Goal: Transaction & Acquisition: Purchase product/service

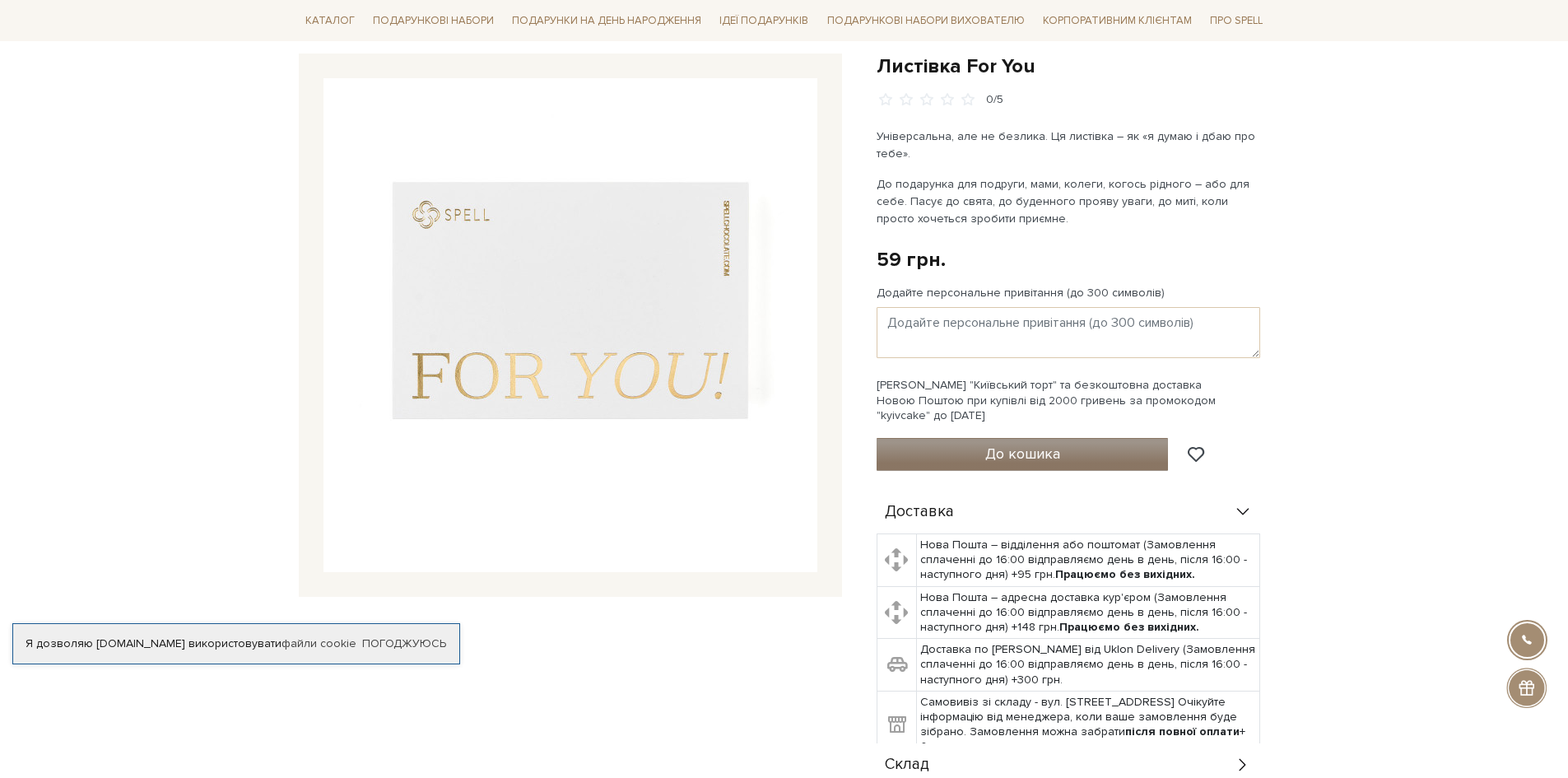
scroll to position [164, 0]
click at [935, 327] on textarea "Додайте персональне привітання (до 300 символів)" at bounding box center [1069, 331] width 384 height 51
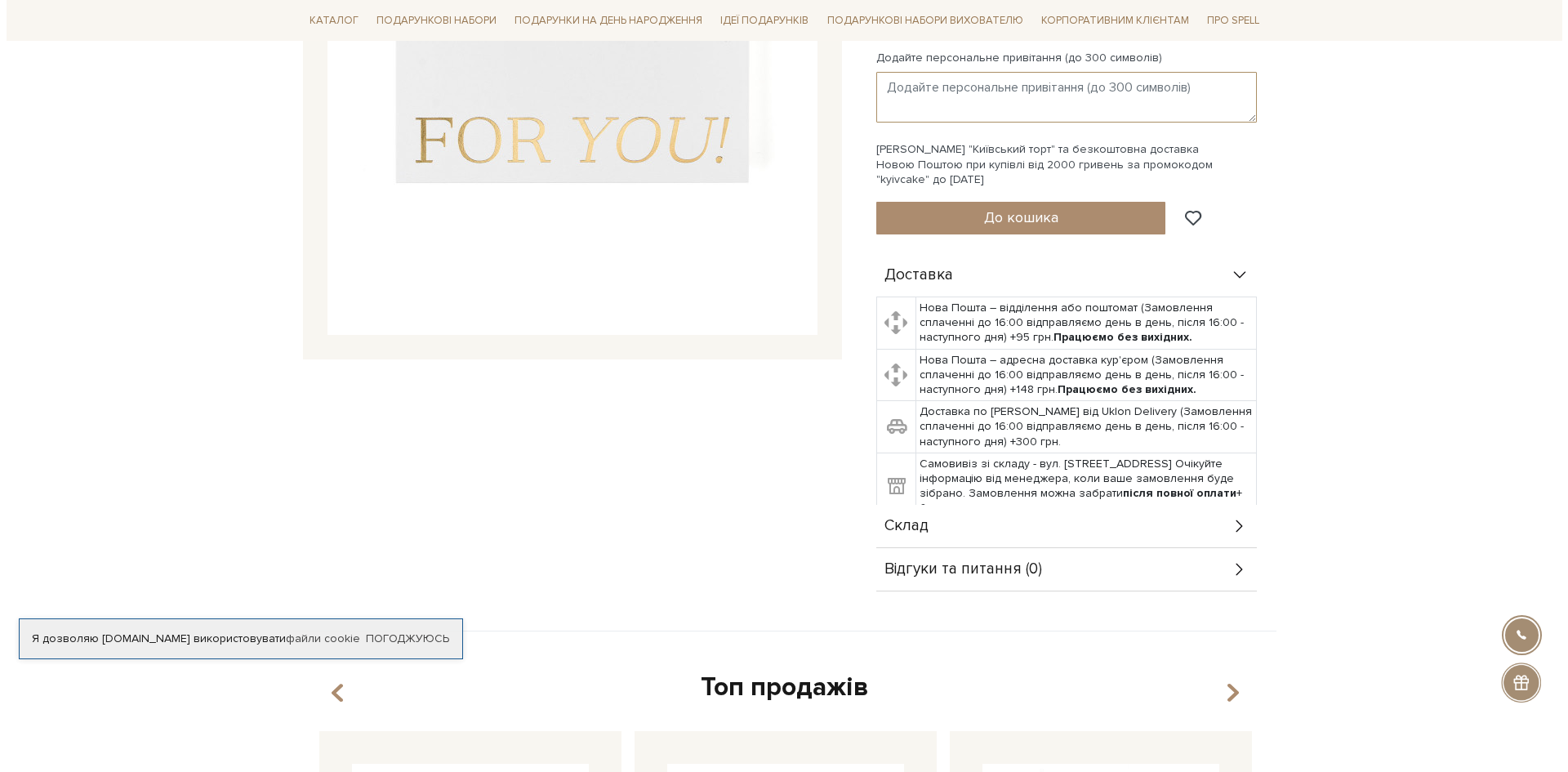
scroll to position [245, 0]
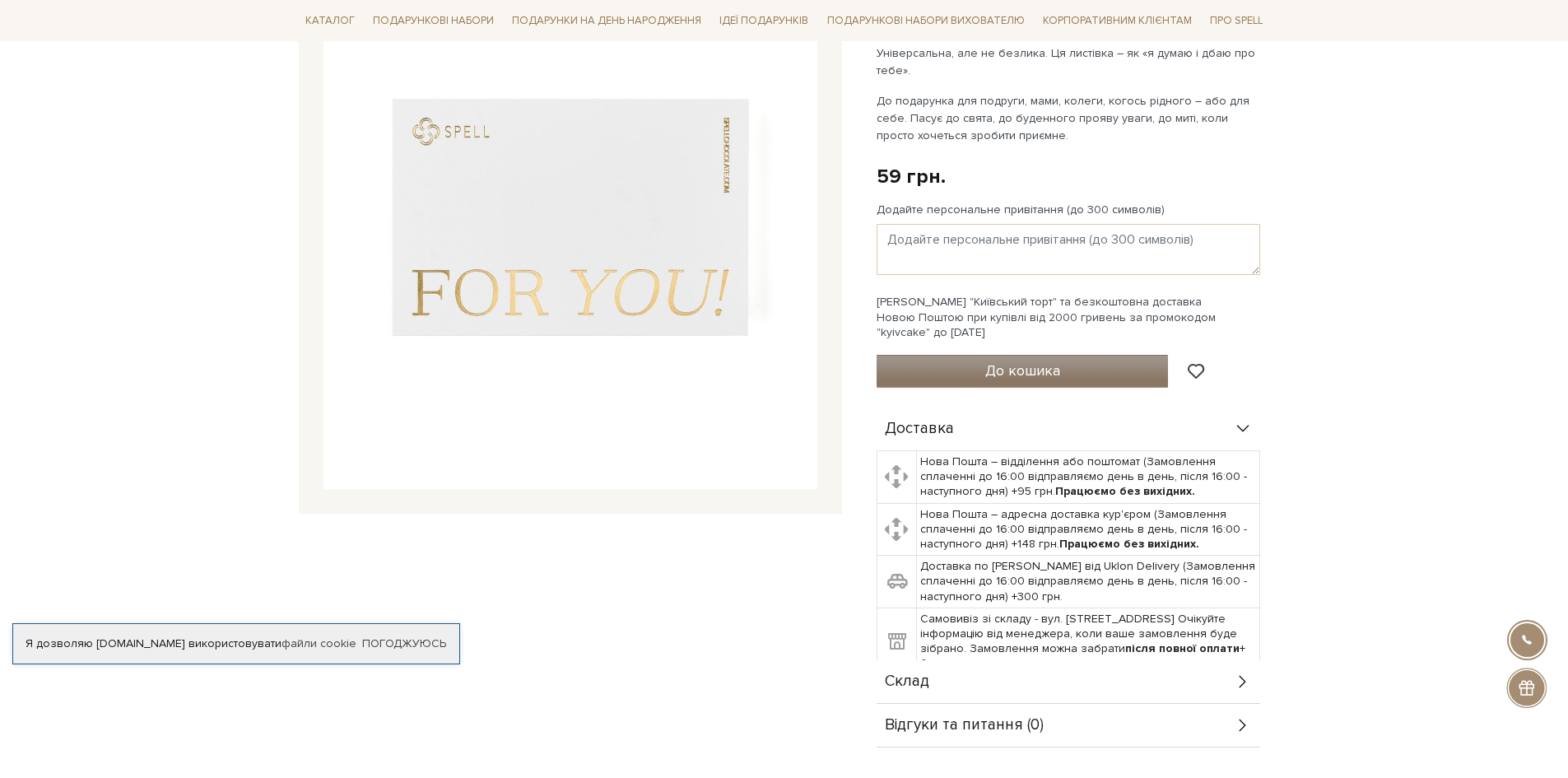
click at [973, 375] on button "До кошика" at bounding box center [1023, 371] width 293 height 33
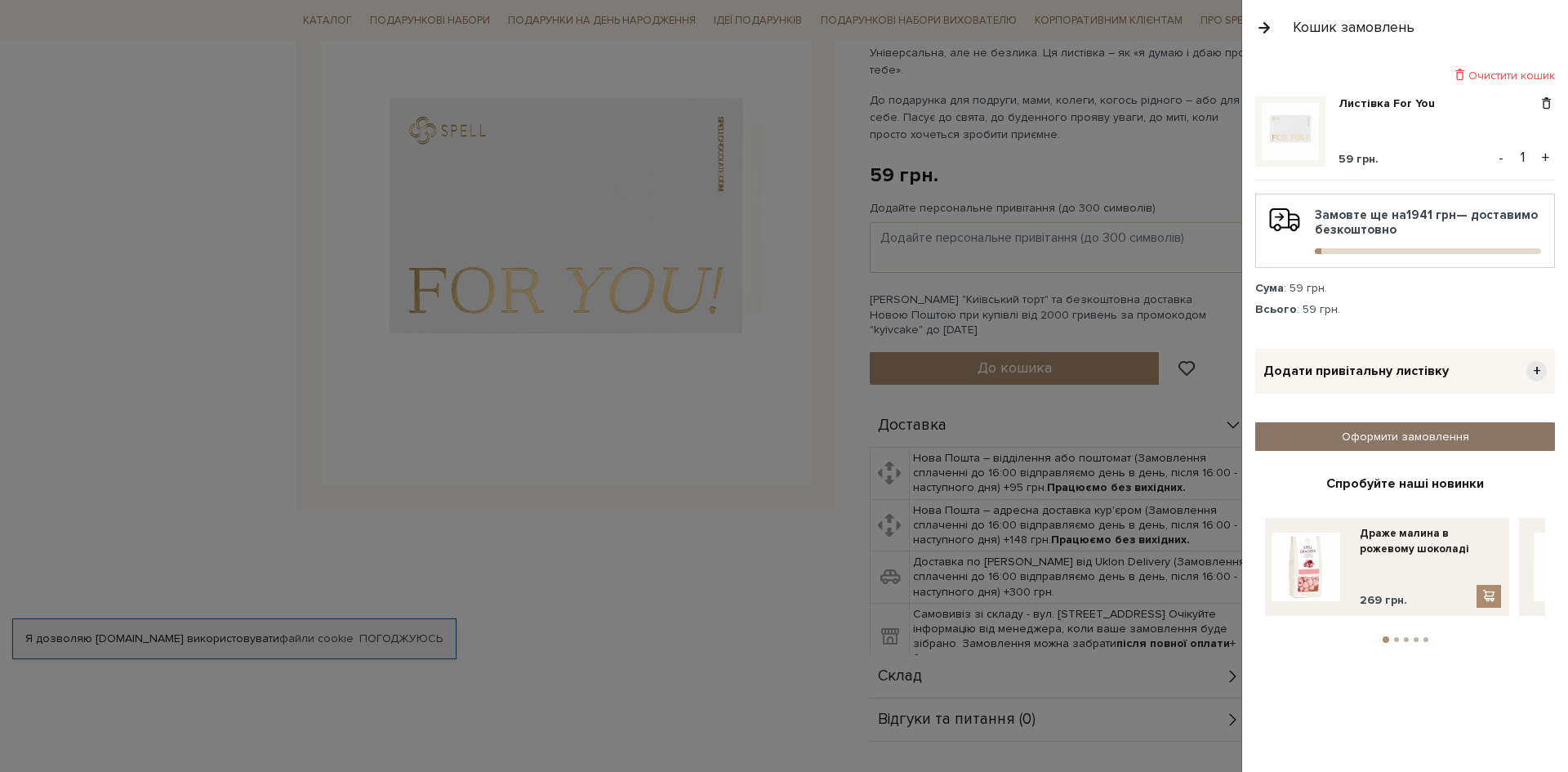
click at [1332, 431] on link "Оформити замовлення" at bounding box center [1404, 436] width 300 height 28
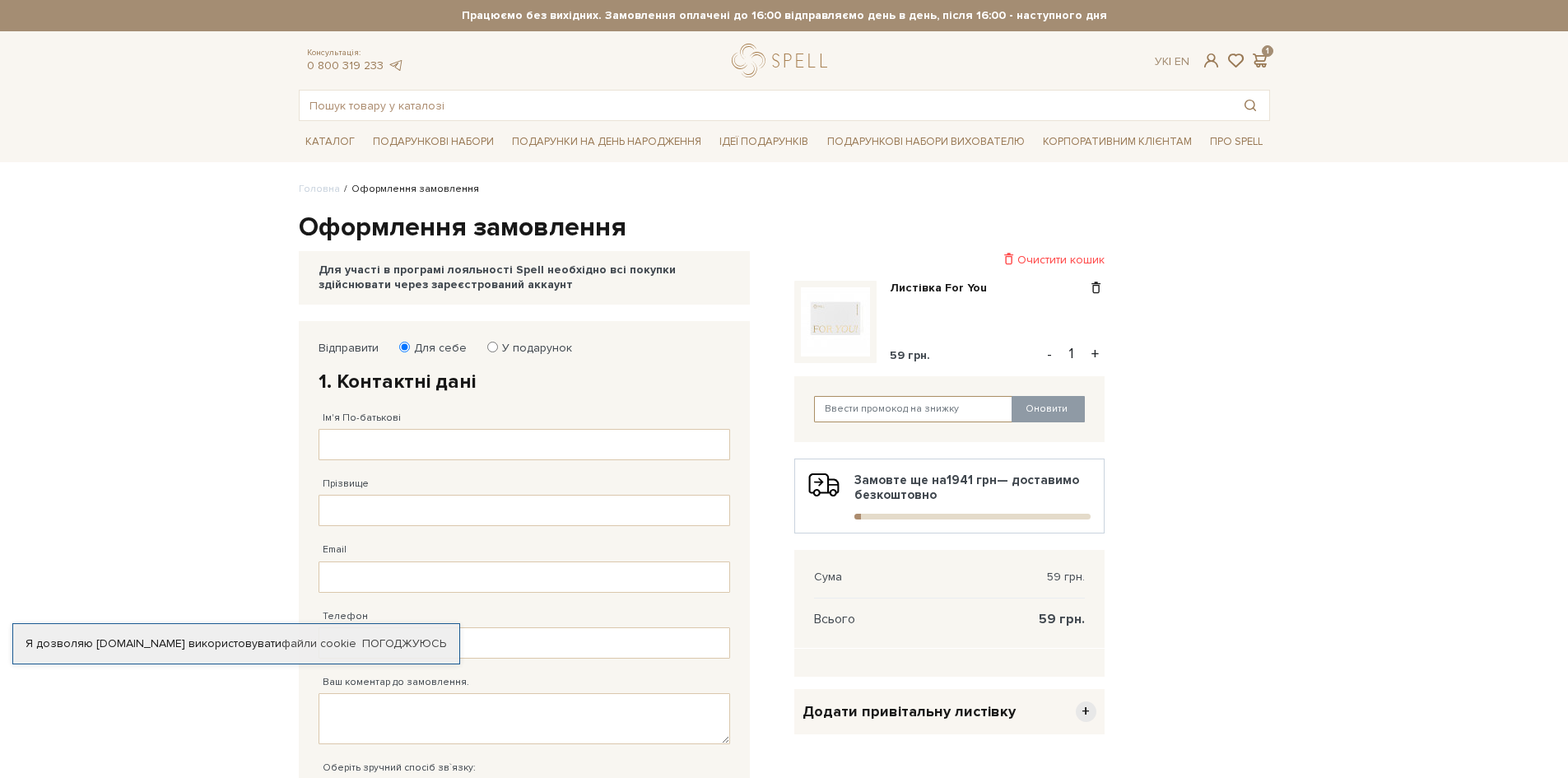
click at [899, 401] on input "text" at bounding box center [914, 409] width 200 height 27
paste input "analytics"
type input "analytics"
click at [1052, 414] on button "Оновити" at bounding box center [1048, 409] width 73 height 27
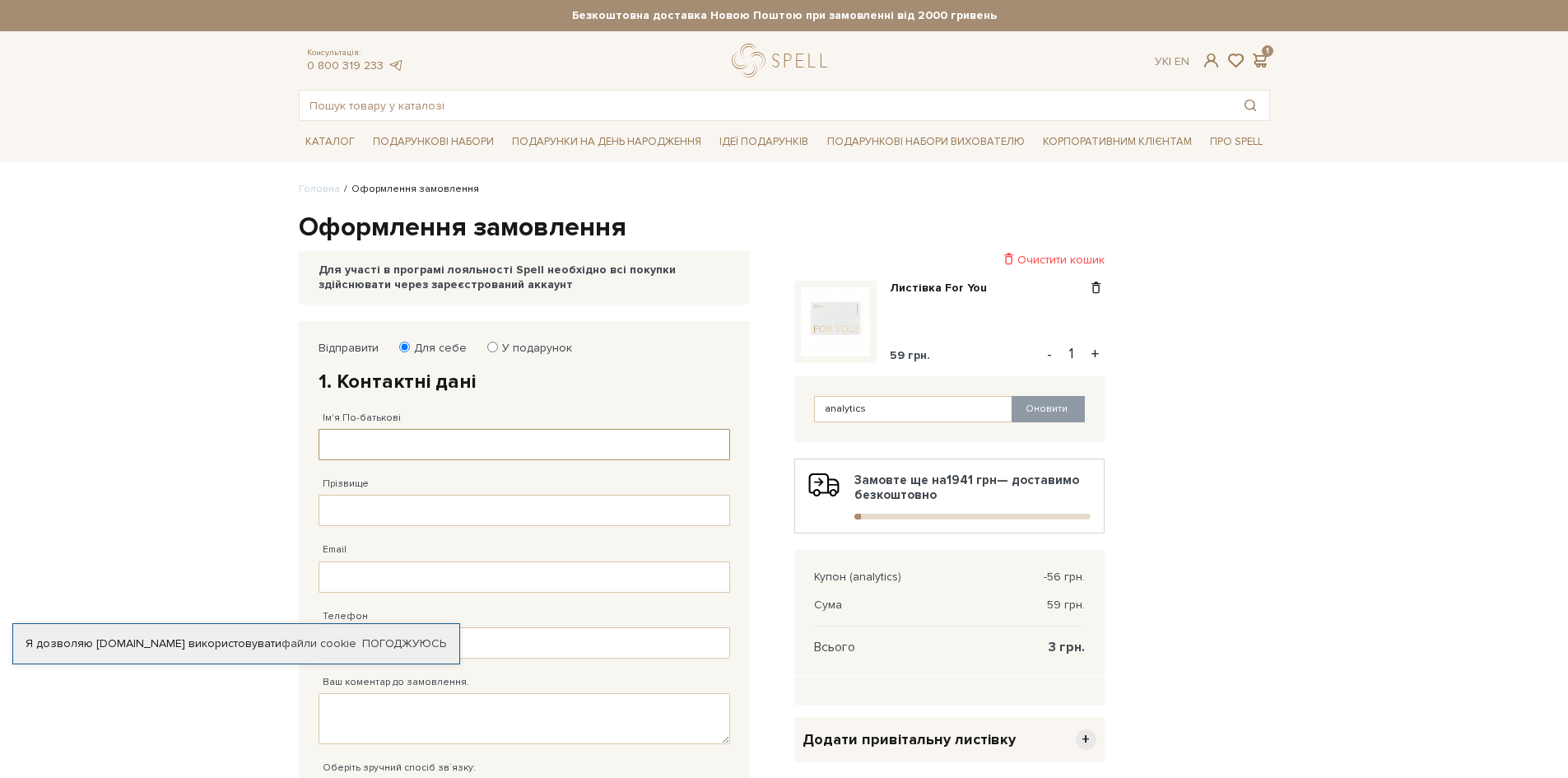
click at [474, 450] on input "Ім'я По-батькові" at bounding box center [524, 444] width 411 height 31
drag, startPoint x: 385, startPoint y: 436, endPoint x: 290, endPoint y: 437, distance: 95.0
click at [290, 437] on div "Відправити Для себе У подарунок 1. Контактні дані Ім'я По-батькові Тест Заповні…" at bounding box center [537, 639] width 496 height 637
type input "Тест"
click at [332, 507] on input "Прізвище" at bounding box center [524, 510] width 411 height 31
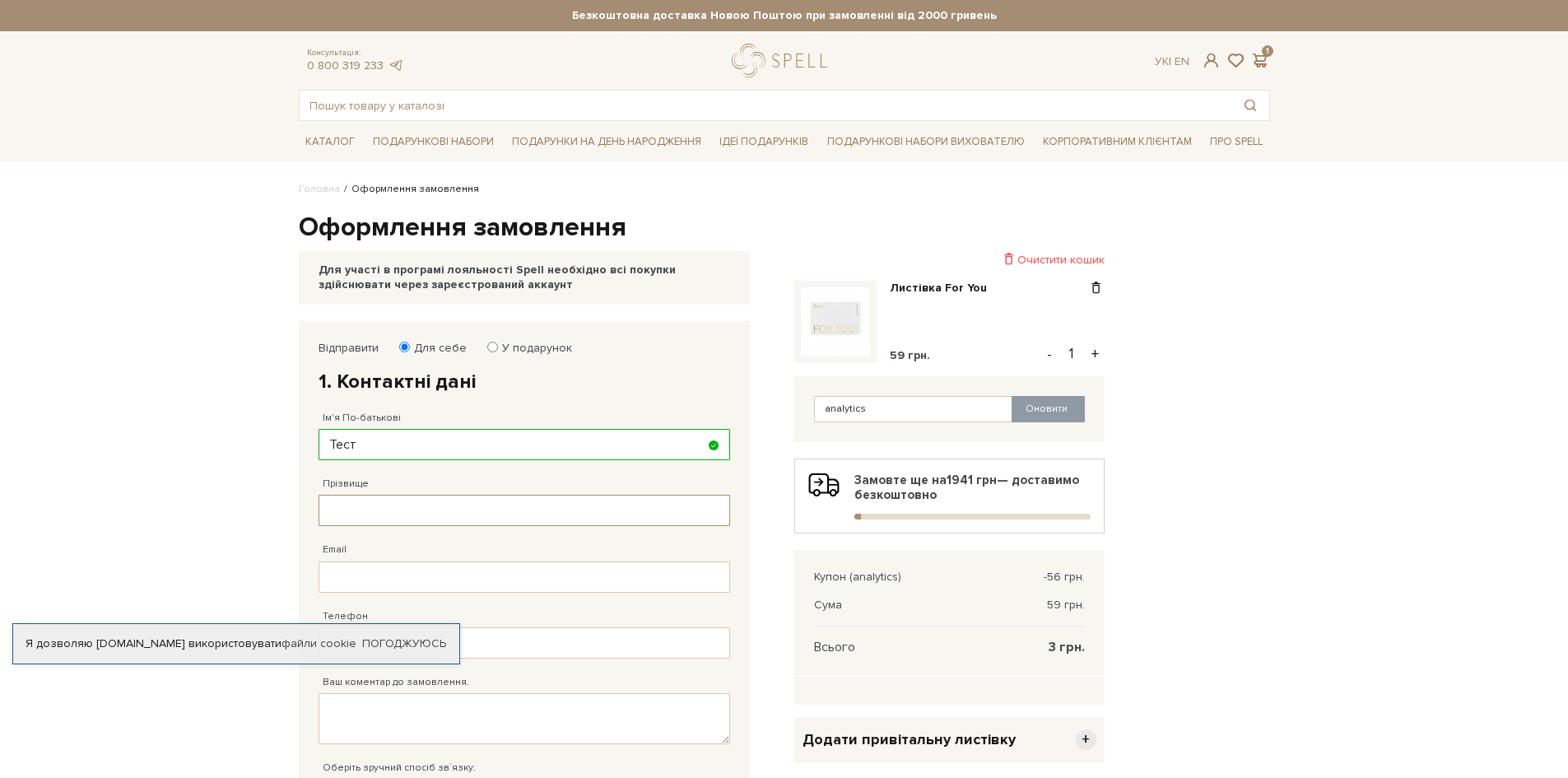
paste input "Тест"
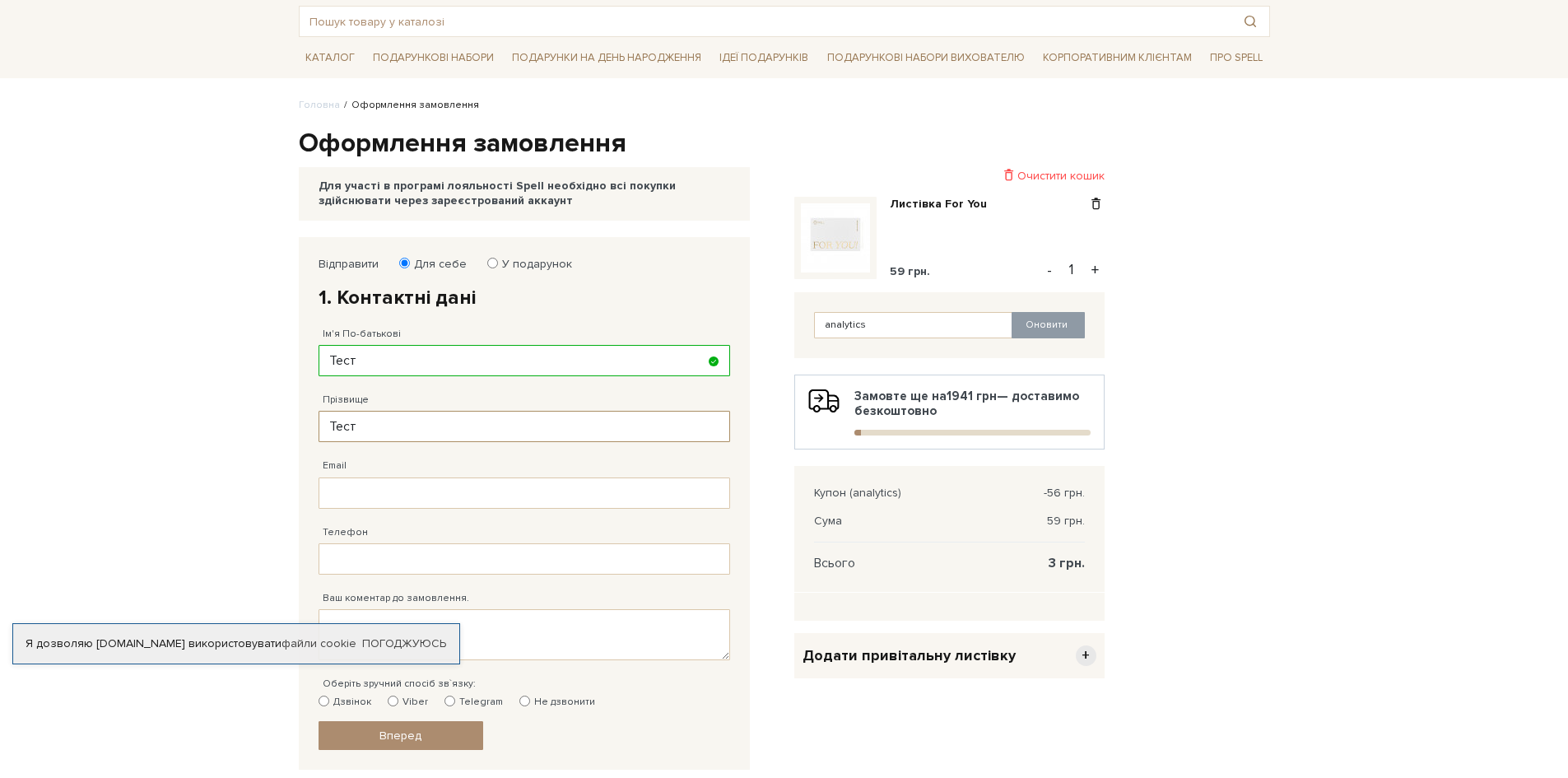
scroll to position [164, 0]
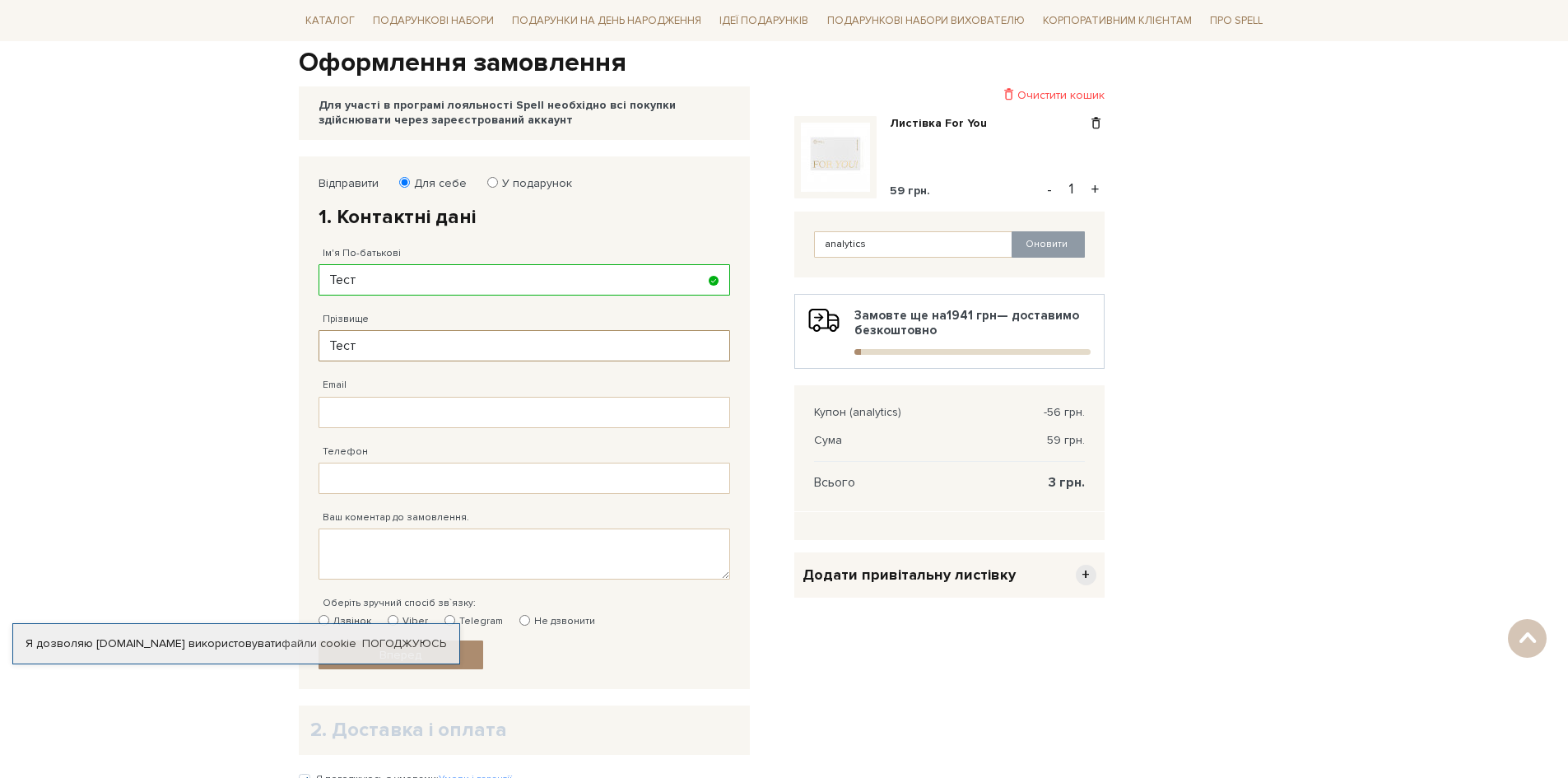
type input "Тест"
click at [347, 411] on input "Email" at bounding box center [524, 412] width 411 height 31
type input "test@test.tets"
click at [370, 471] on input "Телефон" at bounding box center [524, 479] width 411 height 31
type input "38 (067) 333 33 33"
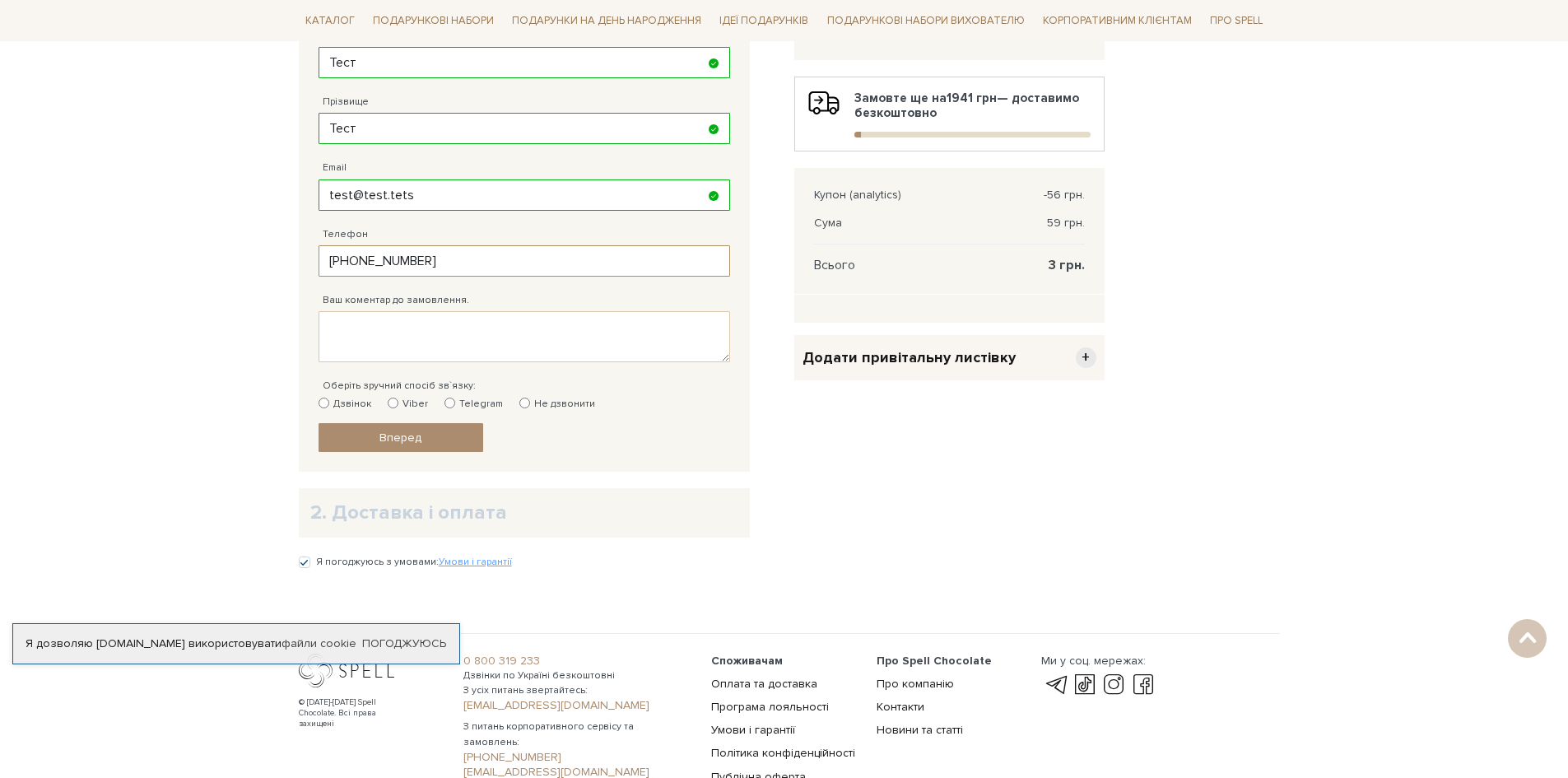
scroll to position [494, 0]
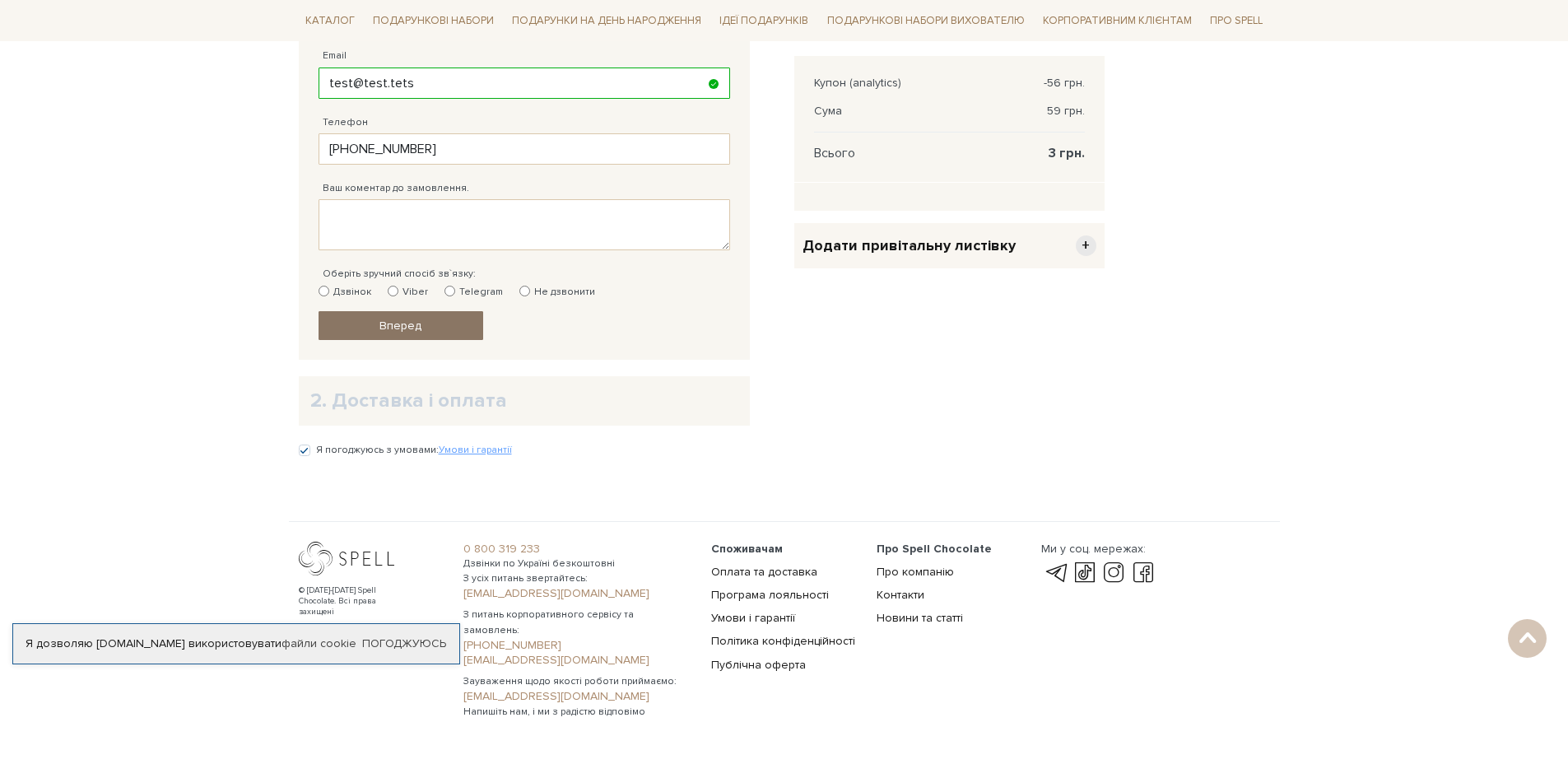
click at [398, 323] on span "Вперед" at bounding box center [400, 325] width 42 height 14
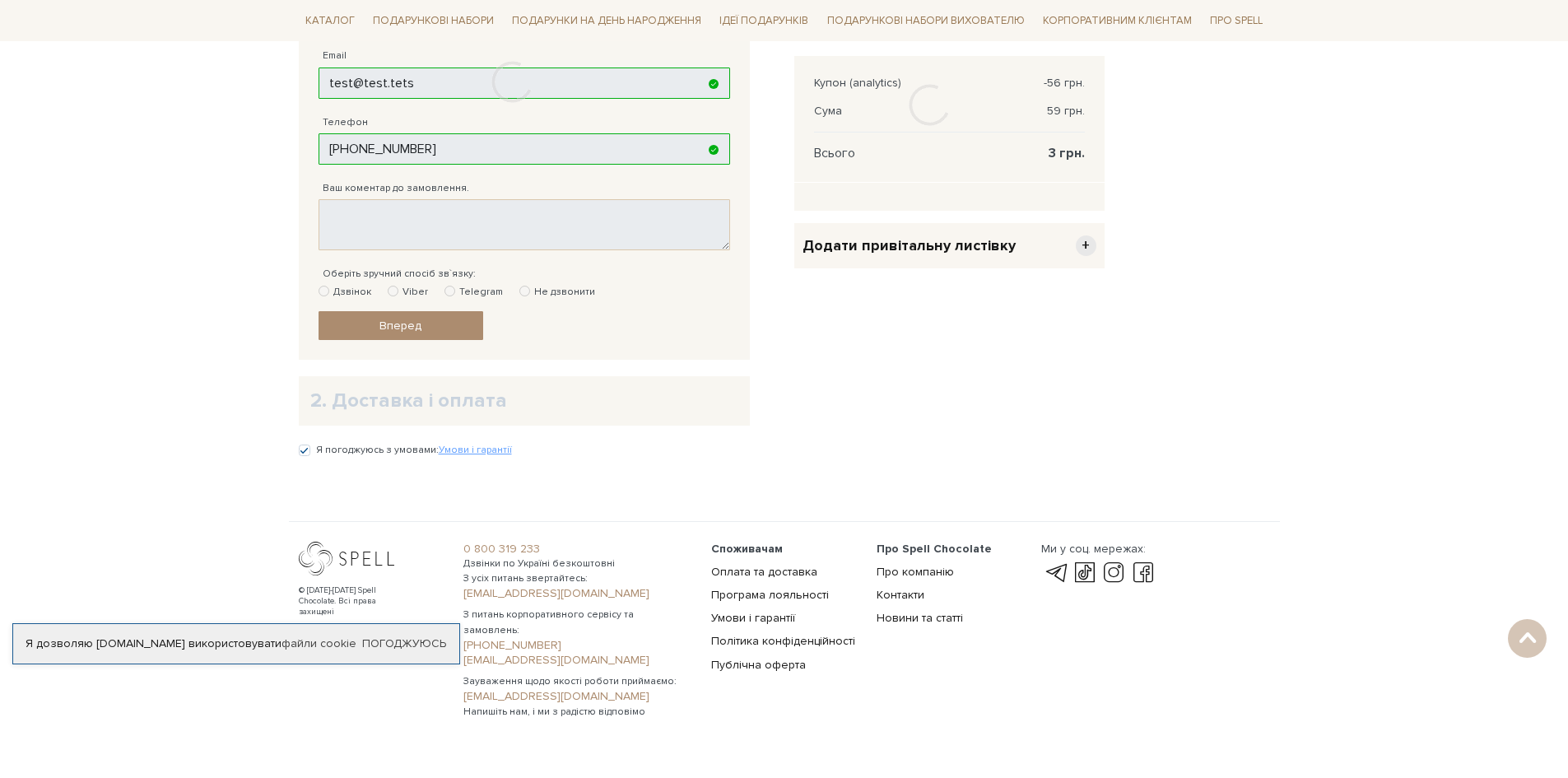
scroll to position [321, 0]
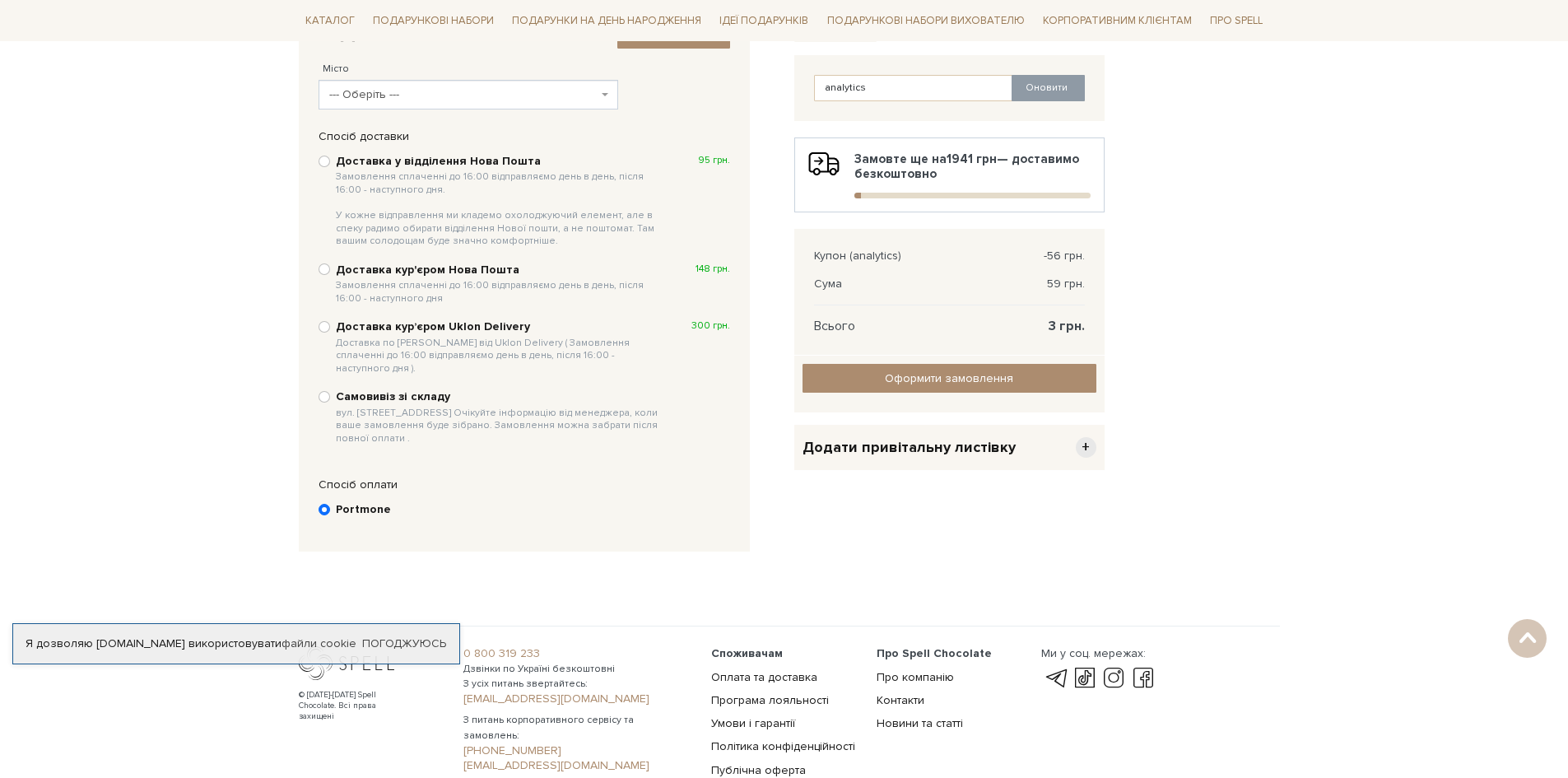
click at [397, 390] on b "Самовивіз зі складу вул. Велика Кільцева, 4-А. Очікуйте інформацію від менеджер…" at bounding box center [500, 417] width 329 height 55
click at [330, 391] on input "Самовивіз зі складу вул. Велика Кільцева, 4-А. Очікуйте інформацію від менеджер…" at bounding box center [324, 396] width 11 height 11
radio input "true"
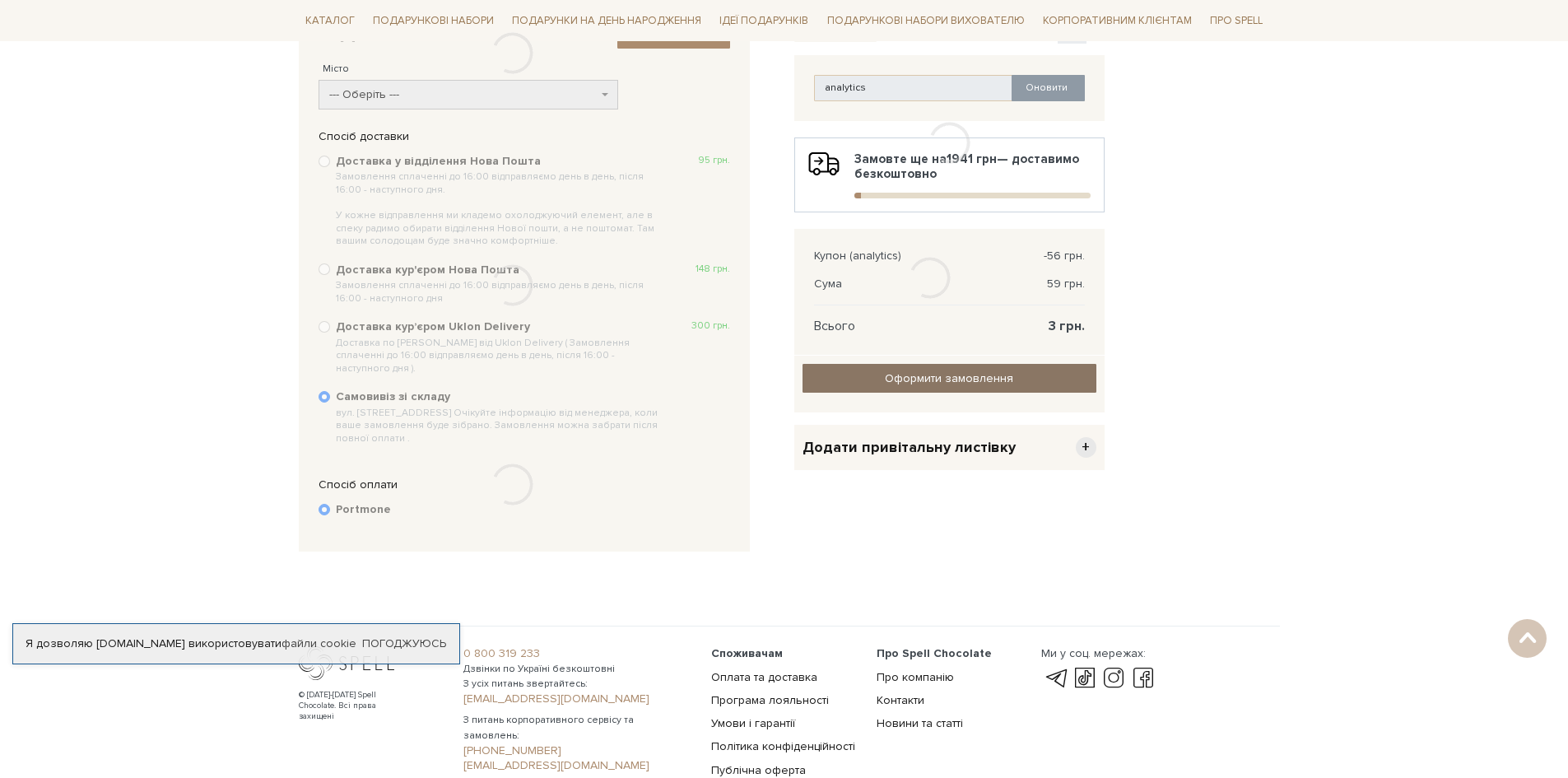
click at [884, 377] on link "Оформити замовлення" at bounding box center [950, 378] width 294 height 28
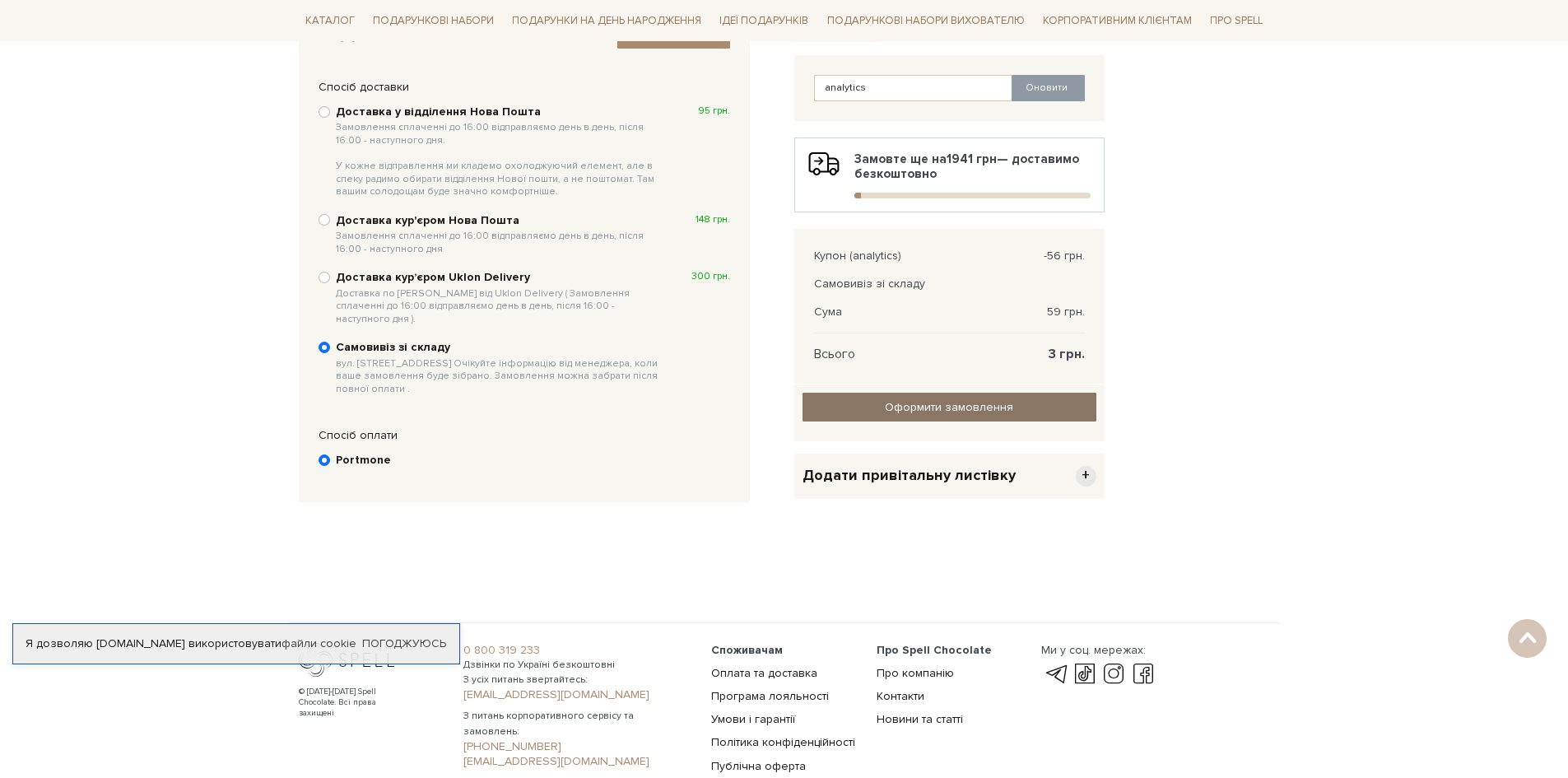
click at [963, 411] on input "Оформити замовлення" at bounding box center [950, 406] width 294 height 28
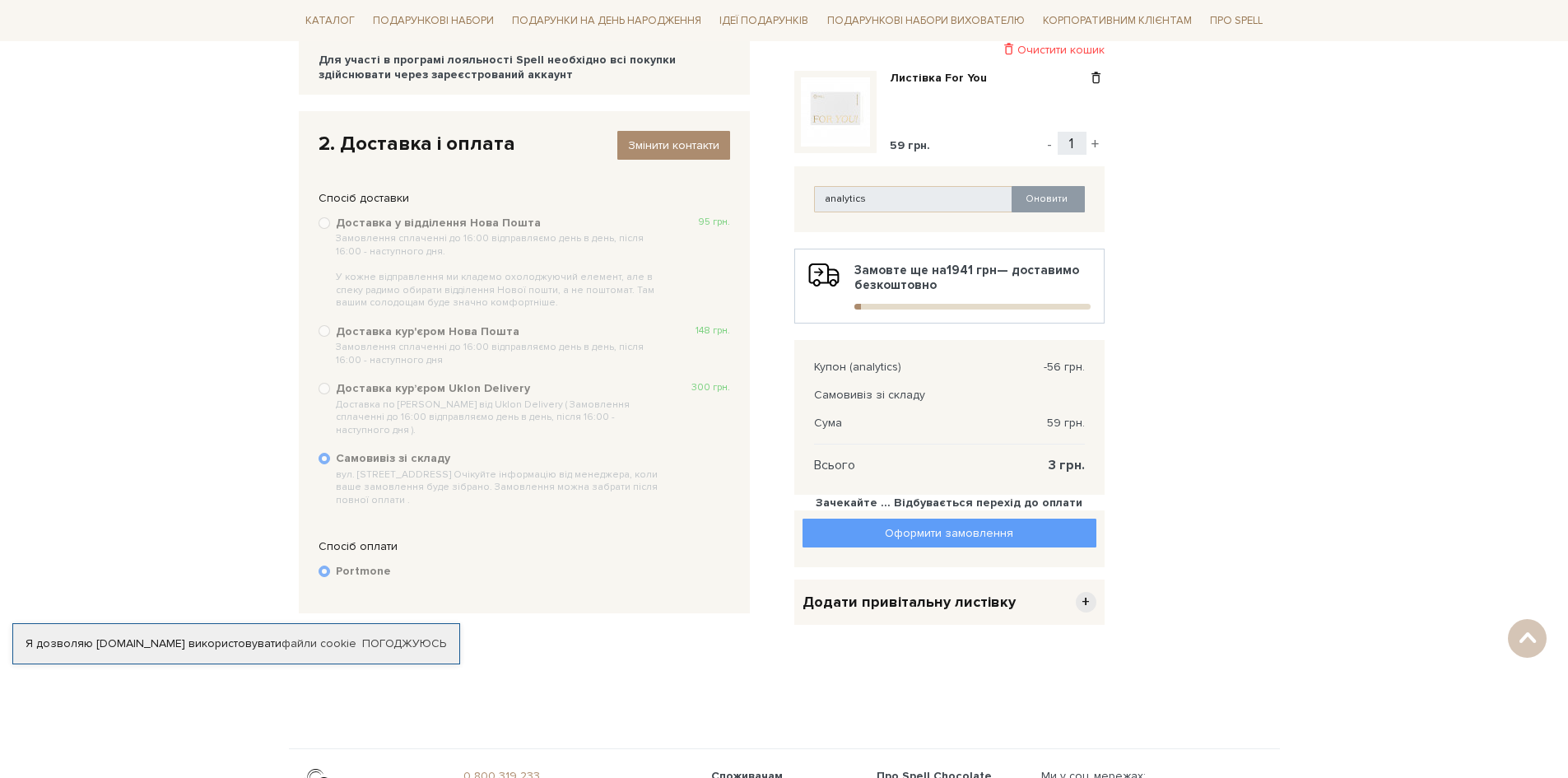
scroll to position [74, 0]
